Goal: Information Seeking & Learning: Learn about a topic

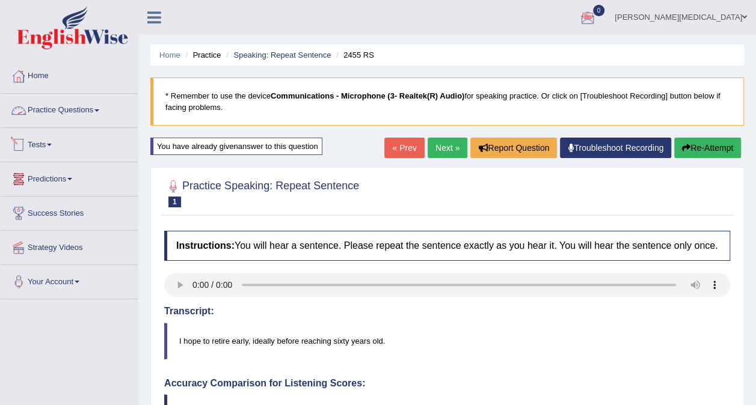
click at [96, 112] on link "Practice Questions" at bounding box center [69, 109] width 137 height 30
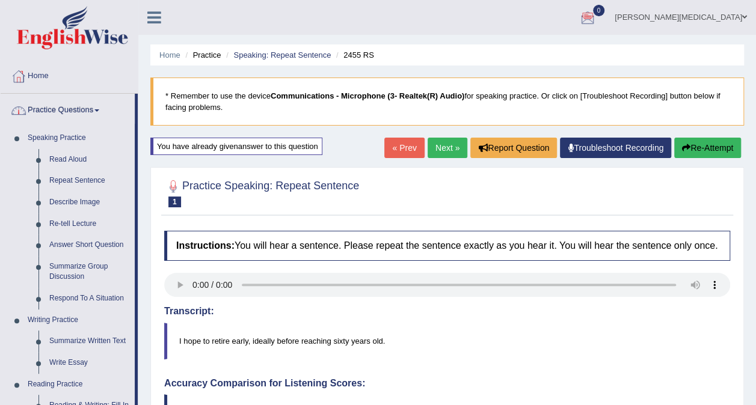
click at [82, 108] on link "Practice Questions" at bounding box center [68, 109] width 134 height 30
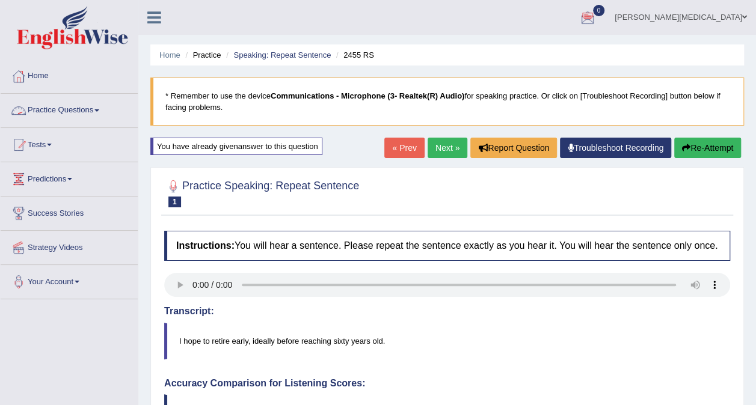
click at [82, 108] on link "Practice Questions" at bounding box center [69, 109] width 137 height 30
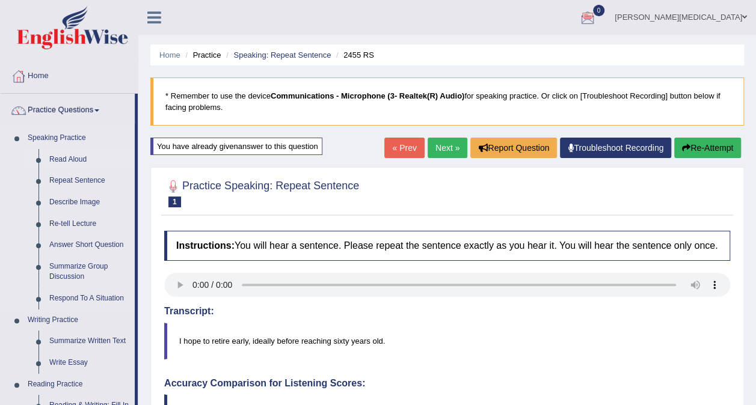
click at [76, 160] on link "Read Aloud" at bounding box center [89, 160] width 91 height 22
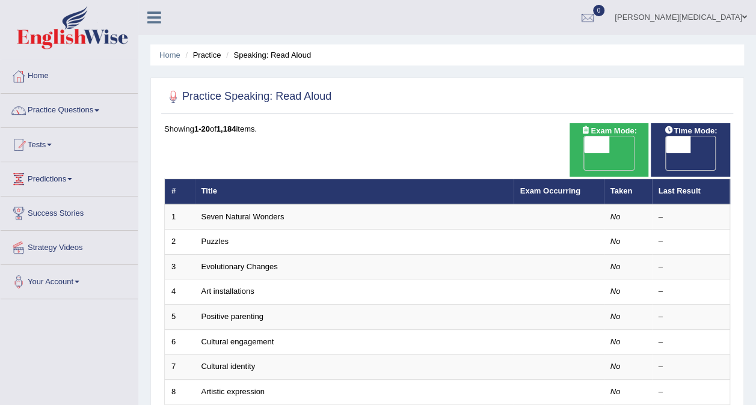
click at [102, 107] on link "Practice Questions" at bounding box center [69, 109] width 137 height 30
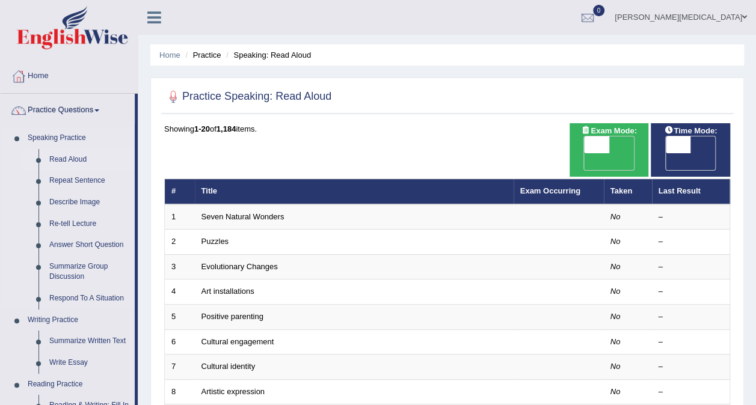
click at [66, 158] on link "Read Aloud" at bounding box center [89, 160] width 91 height 22
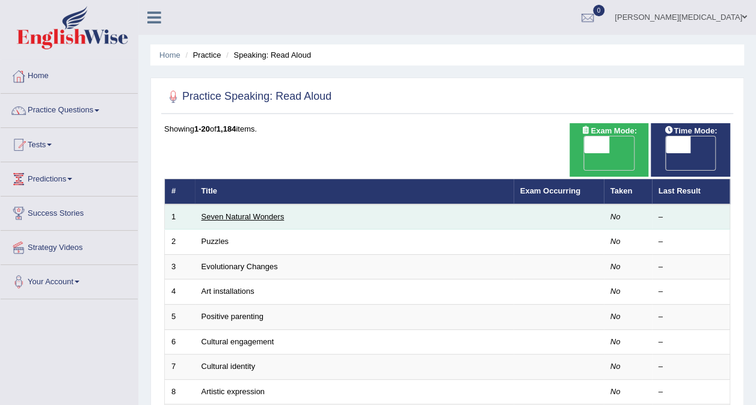
click at [260, 212] on link "Seven Natural Wonders" at bounding box center [242, 216] width 83 height 9
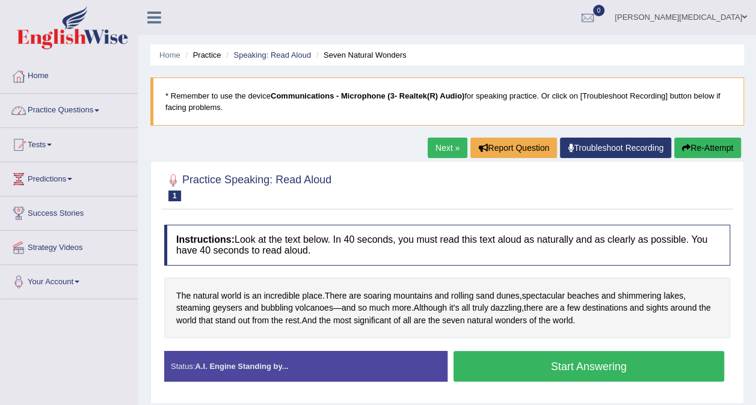
click at [107, 102] on link "Practice Questions" at bounding box center [69, 109] width 137 height 30
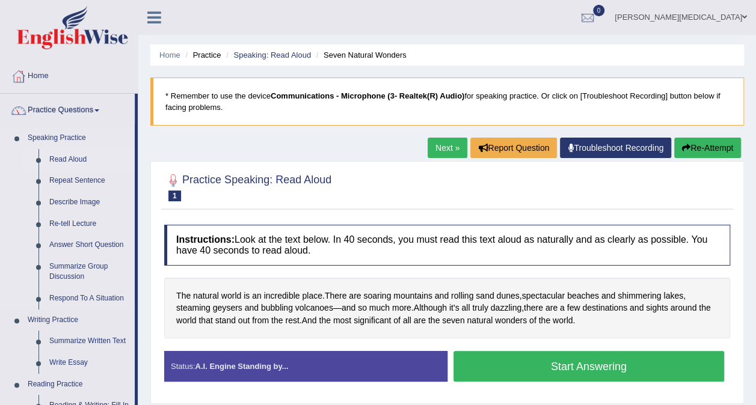
click at [79, 159] on link "Read Aloud" at bounding box center [89, 160] width 91 height 22
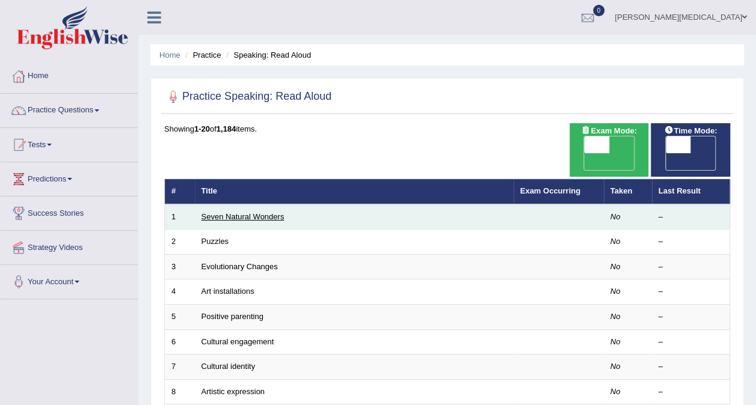
click at [259, 212] on link "Seven Natural Wonders" at bounding box center [242, 216] width 83 height 9
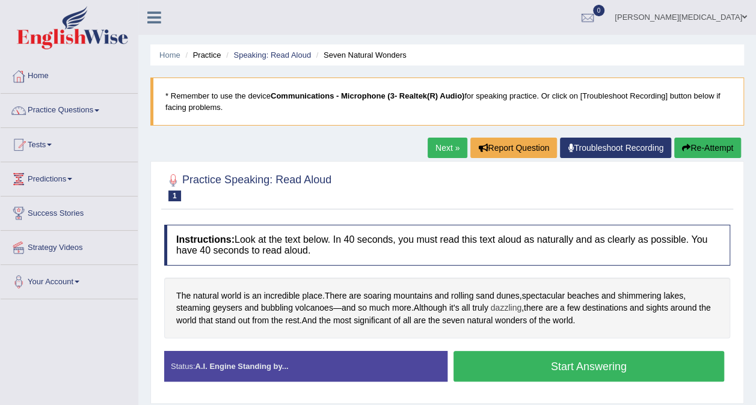
drag, startPoint x: 173, startPoint y: 293, endPoint x: 518, endPoint y: 312, distance: 345.0
click at [518, 312] on div "The natural world is an incredible place . There are soaring mountains and roll…" at bounding box center [447, 308] width 566 height 61
click at [78, 110] on link "Practice Questions" at bounding box center [69, 109] width 137 height 30
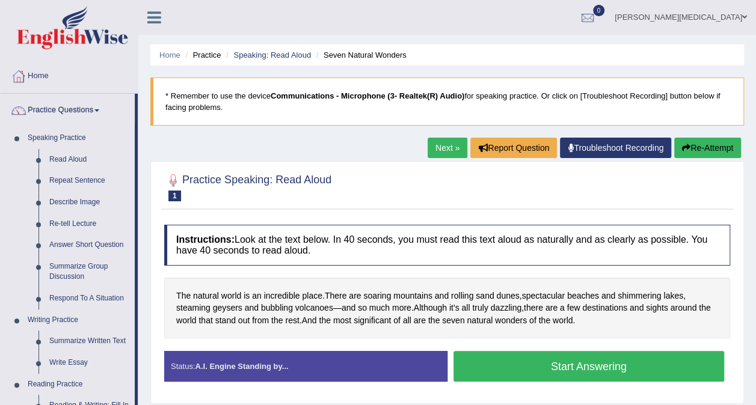
click at [85, 114] on link "Practice Questions" at bounding box center [68, 109] width 134 height 30
